Goal: Find specific page/section: Find specific page/section

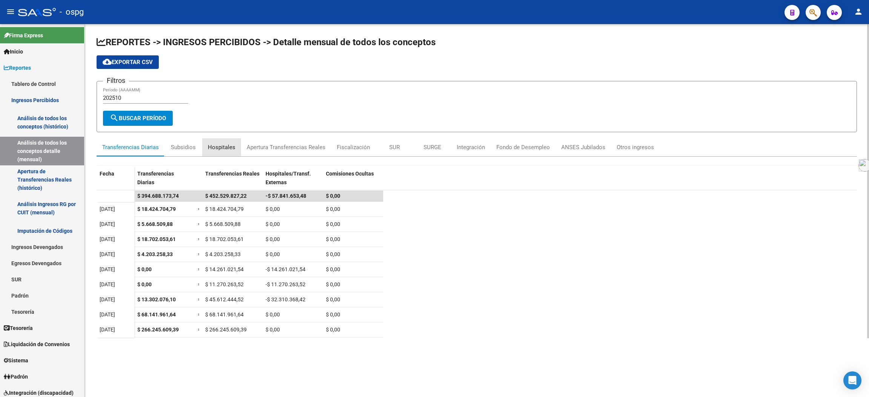
click at [230, 148] on div "Hospitales" at bounding box center [222, 147] width 28 height 8
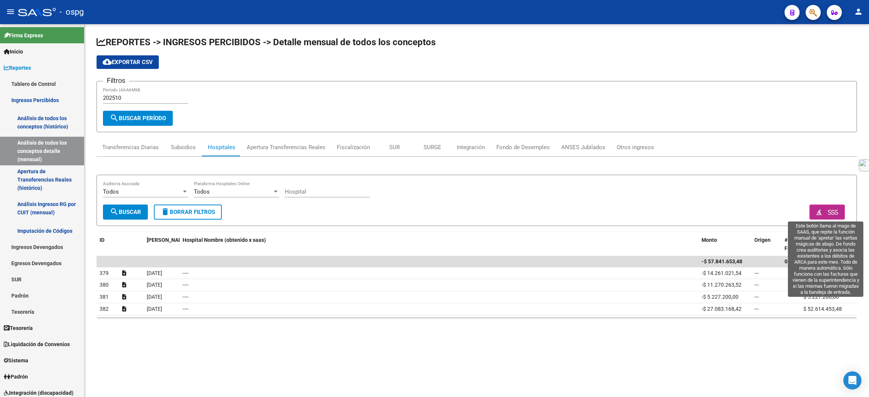
click at [821, 212] on span "button" at bounding box center [827, 212] width 22 height 7
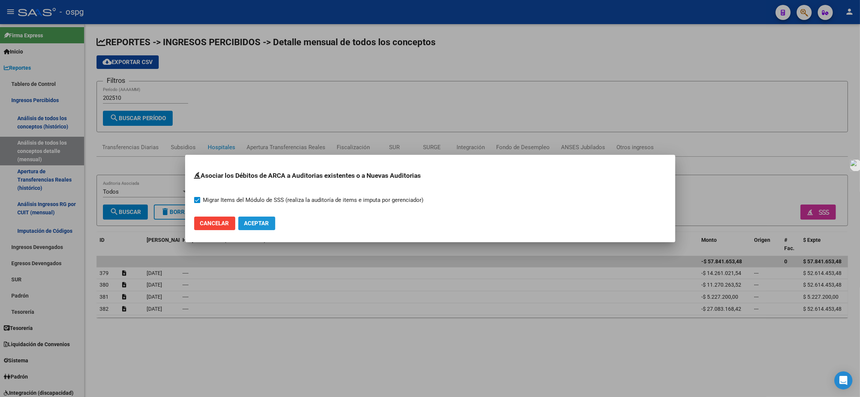
click at [268, 220] on span "Aceptar" at bounding box center [256, 223] width 25 height 7
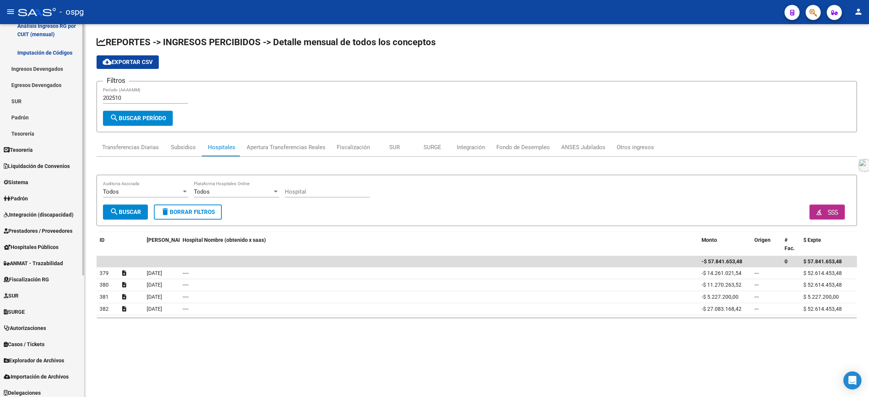
scroll to position [181, 0]
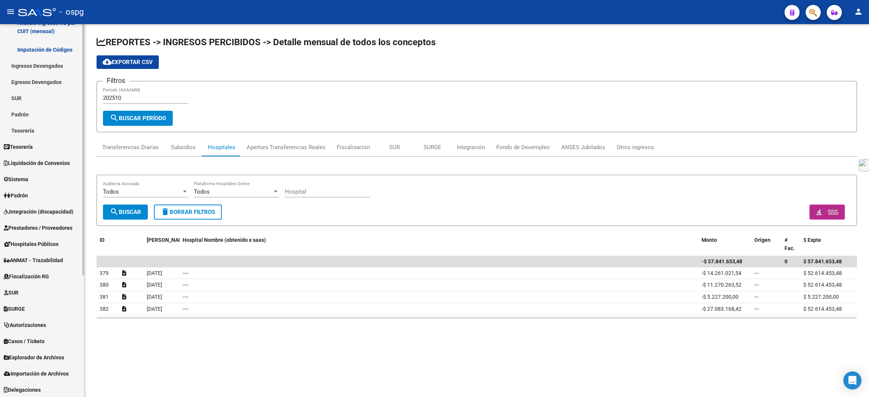
click at [53, 246] on span "Hospitales Públicos" at bounding box center [31, 244] width 55 height 8
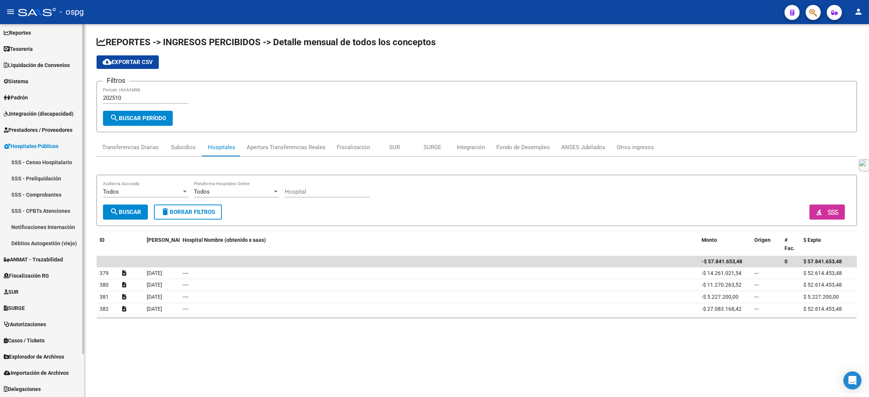
scroll to position [34, 0]
click at [46, 357] on span "Explorador de Archivos" at bounding box center [34, 358] width 60 height 8
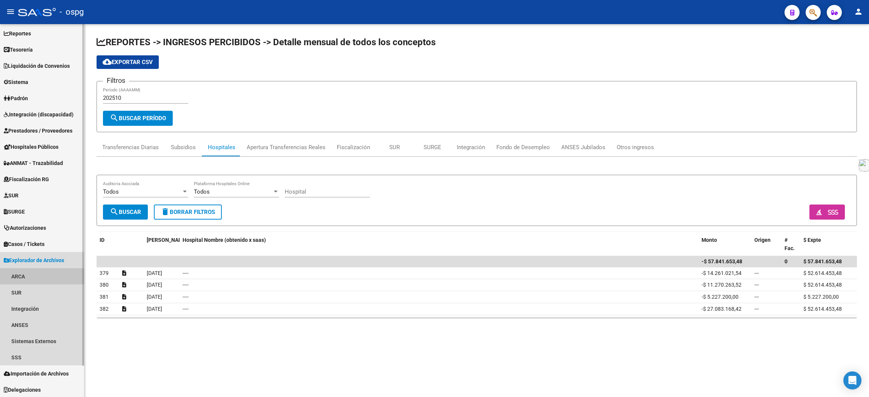
click at [21, 277] on link "ARCA" at bounding box center [42, 276] width 84 height 16
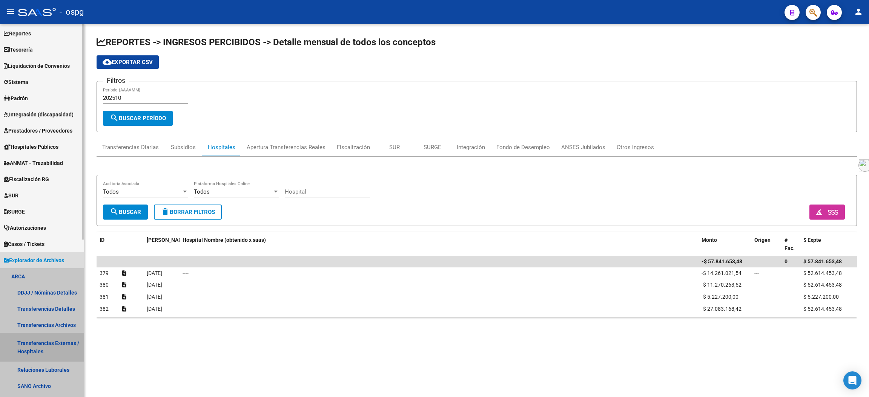
click at [64, 341] on link "Transferencias Externas / Hospitales" at bounding box center [42, 347] width 84 height 29
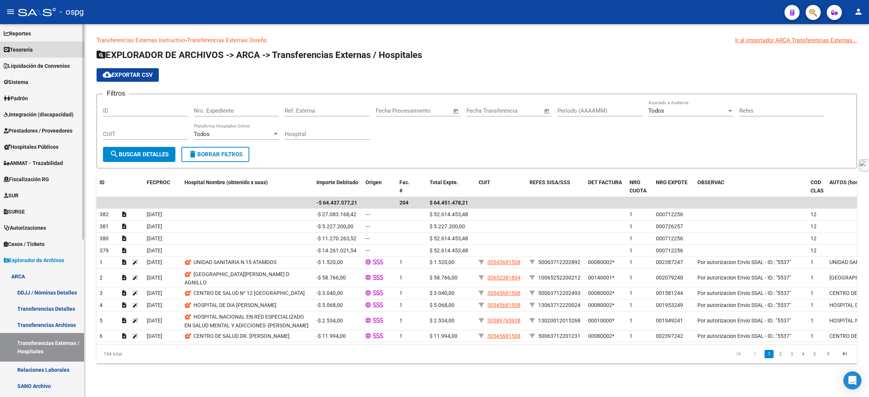
click at [27, 44] on link "Tesorería" at bounding box center [42, 49] width 84 height 16
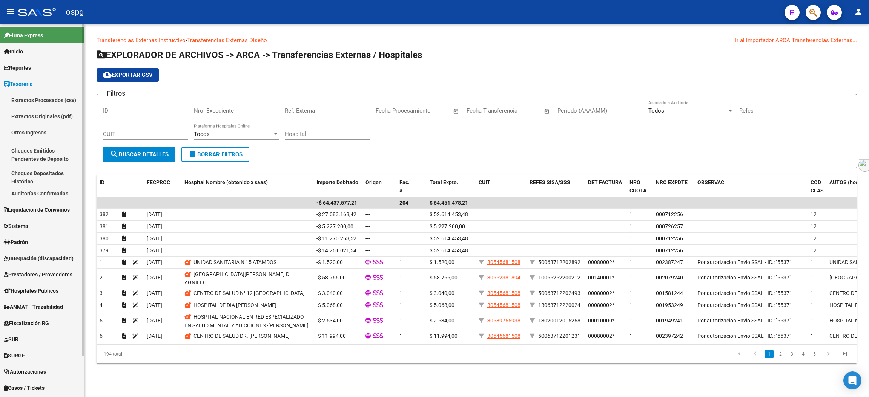
click at [31, 69] on span "Reportes" at bounding box center [17, 68] width 27 height 8
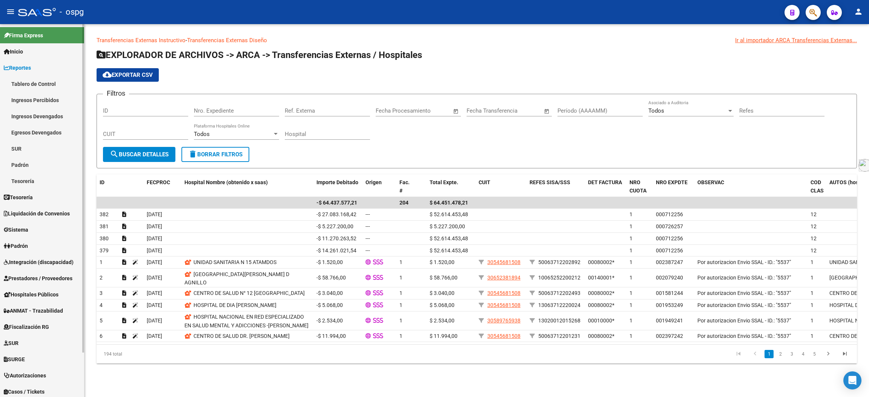
click at [46, 100] on link "Ingresos Percibidos" at bounding box center [42, 100] width 84 height 16
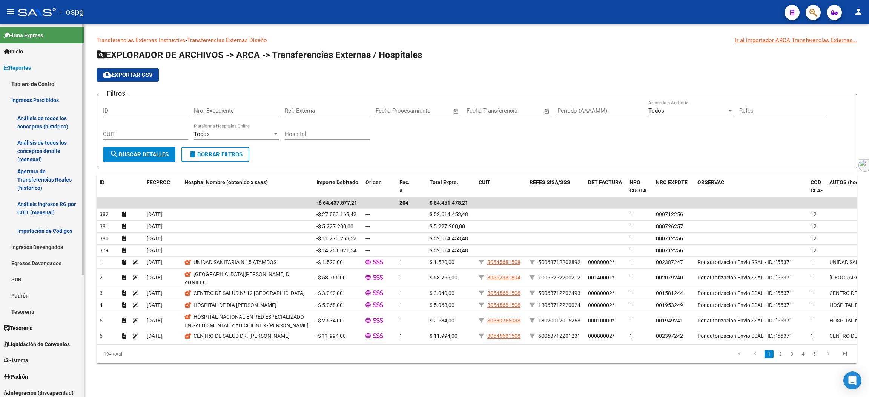
click at [44, 146] on link "Análisis de todos los conceptos detalle (mensual)" at bounding box center [42, 151] width 84 height 29
